Goal: Transaction & Acquisition: Purchase product/service

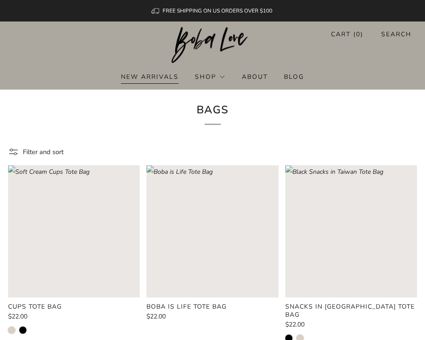
click at [175, 77] on link "New Arrivals" at bounding box center [150, 76] width 58 height 14
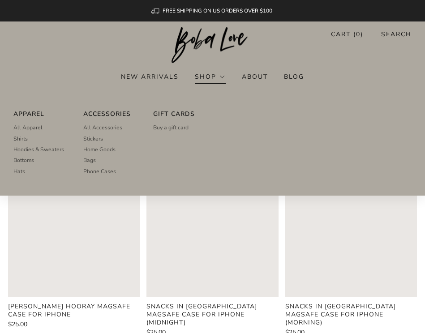
click at [212, 77] on link "Shop" at bounding box center [210, 76] width 30 height 14
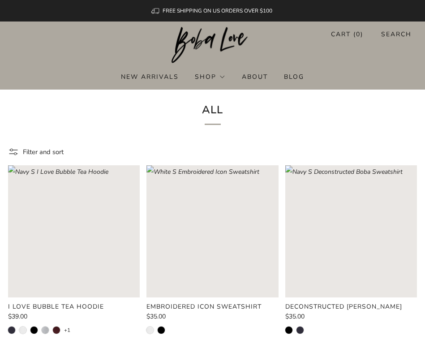
click at [327, 266] on rect "Loading image: Black S Deconstructed Boba Sweatshirt" at bounding box center [351, 231] width 132 height 132
